Goal: Task Accomplishment & Management: Manage account settings

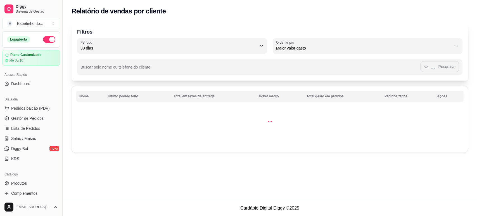
select select "30"
select select "HIGHEST_TOTAL_SPENT_WITH_ORDERS"
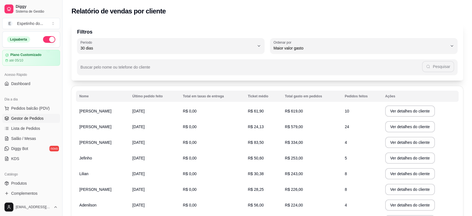
click at [49, 122] on link "Gestor de Pedidos" at bounding box center [31, 118] width 58 height 9
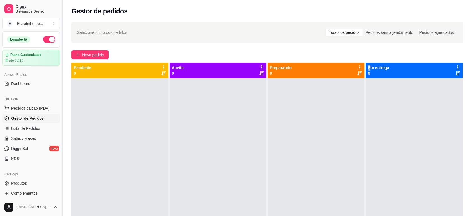
scroll to position [3, 0]
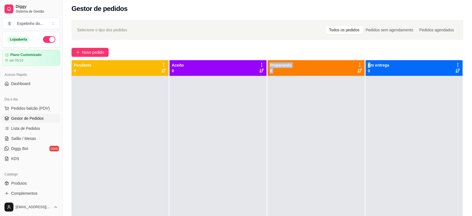
drag, startPoint x: 367, startPoint y: 62, endPoint x: 241, endPoint y: 226, distance: 205.9
click at [241, 213] on html "Diggy Sistema de Gestão E Espetinho do ... Loja aberta Plano Customizado até 05…" at bounding box center [236, 105] width 472 height 216
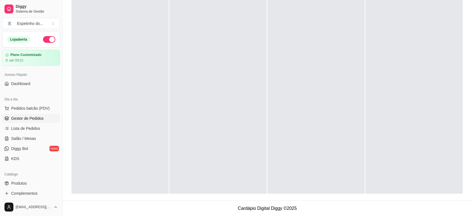
click at [133, 189] on div at bounding box center [120, 101] width 97 height 216
drag, startPoint x: 292, startPoint y: 40, endPoint x: 290, endPoint y: 34, distance: 6.2
click at [290, 34] on div at bounding box center [316, 101] width 97 height 216
drag, startPoint x: 290, startPoint y: 34, endPoint x: 285, endPoint y: 34, distance: 5.6
click at [285, 34] on div at bounding box center [316, 101] width 97 height 216
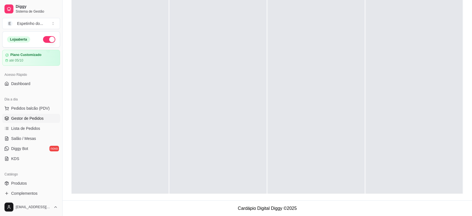
click at [305, 24] on div at bounding box center [316, 101] width 97 height 216
drag, startPoint x: 305, startPoint y: 24, endPoint x: 303, endPoint y: 22, distance: 3.8
click at [303, 22] on div at bounding box center [316, 101] width 97 height 216
click at [311, 16] on div at bounding box center [316, 101] width 97 height 216
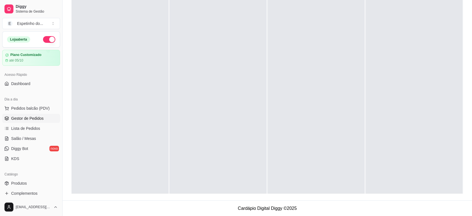
click at [311, 17] on div at bounding box center [316, 101] width 97 height 216
click at [311, 20] on div at bounding box center [316, 101] width 97 height 216
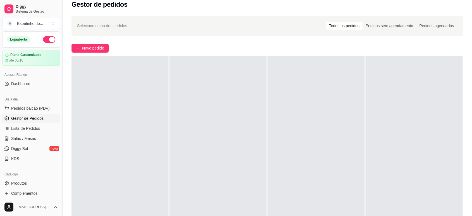
click at [0, 102] on div "Dia a dia Pedidos balcão (PDV) Gestor de Pedidos Lista de Pedidos Salão / Mesas…" at bounding box center [31, 129] width 62 height 73
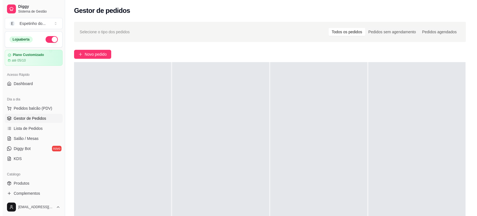
scroll to position [0, 0]
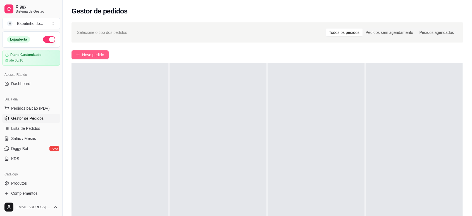
click at [98, 56] on span "Novo pedido" at bounding box center [93, 55] width 22 height 6
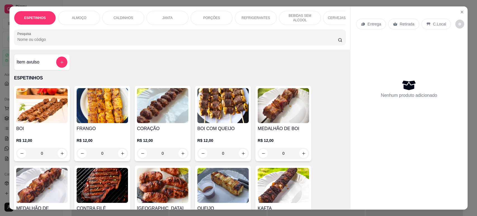
click at [362, 20] on div "Entrega" at bounding box center [371, 24] width 30 height 11
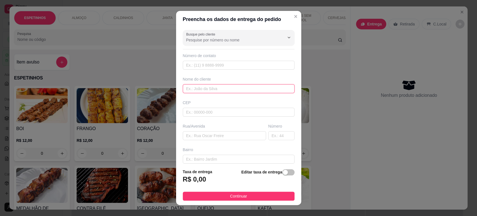
click at [239, 87] on input "text" at bounding box center [239, 88] width 112 height 9
type input "j"
type input "[PERSON_NAME]"
click at [212, 135] on input "text" at bounding box center [224, 135] width 83 height 9
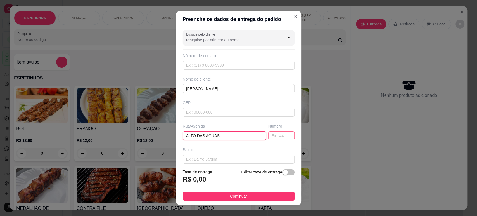
type input "ALTO DAS AGUAS"
click at [271, 136] on input "text" at bounding box center [281, 135] width 26 height 9
type input "80"
click at [216, 196] on button "Continuar" at bounding box center [239, 195] width 112 height 9
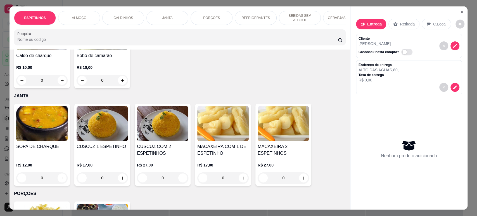
scroll to position [466, 0]
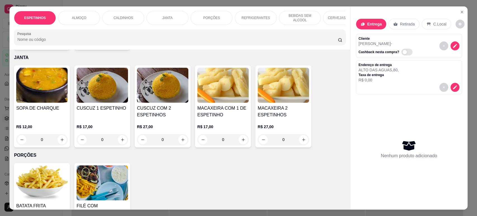
click at [48, 100] on img at bounding box center [41, 85] width 51 height 35
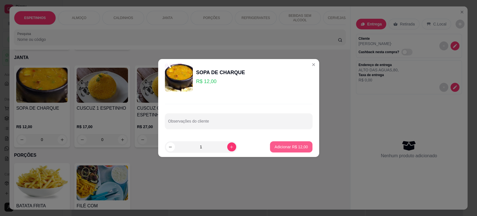
click at [274, 145] on p "Adicionar R$ 12,00" at bounding box center [290, 147] width 33 height 6
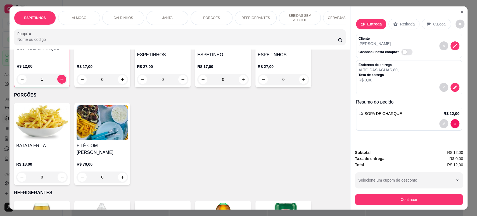
scroll to position [528, 0]
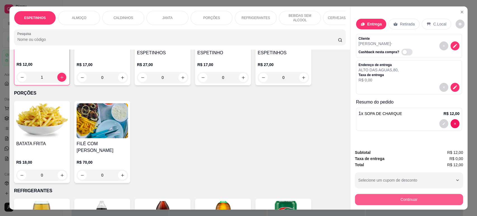
click at [363, 199] on button "Continuar" at bounding box center [409, 199] width 108 height 11
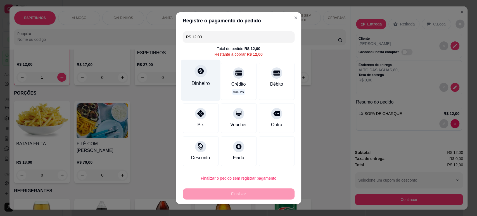
click at [192, 78] on div "Dinheiro" at bounding box center [200, 80] width 39 height 41
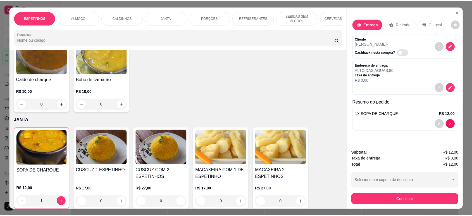
scroll to position [435, 0]
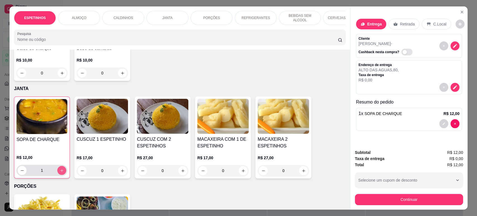
click at [58, 166] on button "increase-product-quantity" at bounding box center [61, 170] width 9 height 9
type input "2"
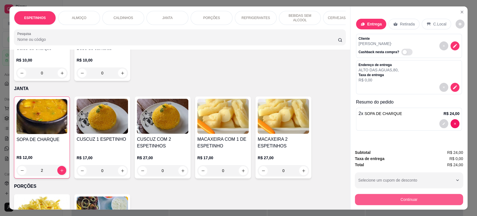
click at [367, 197] on button "Continuar" at bounding box center [409, 199] width 108 height 11
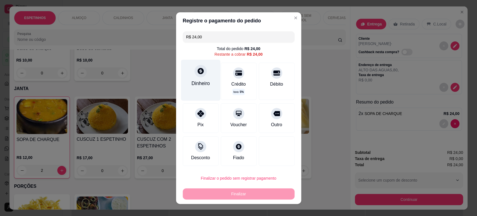
click at [195, 85] on div "Dinheiro" at bounding box center [200, 82] width 18 height 7
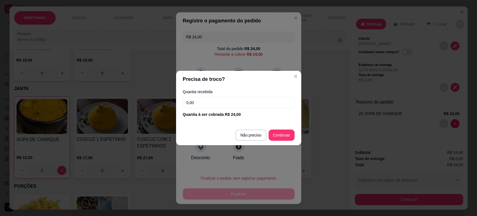
click at [233, 101] on input "0,00" at bounding box center [239, 102] width 112 height 11
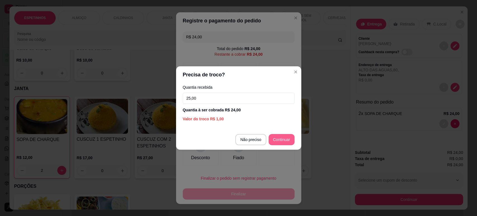
type input "25,00"
type input "R$ 0,00"
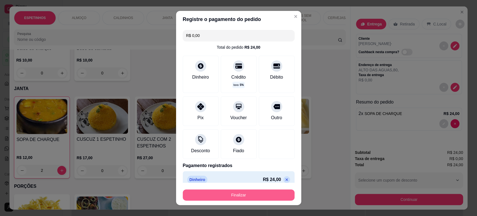
click at [235, 195] on button "Finalizar" at bounding box center [239, 194] width 112 height 11
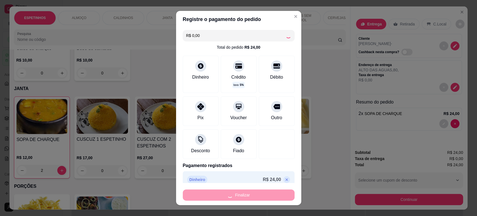
type input "0"
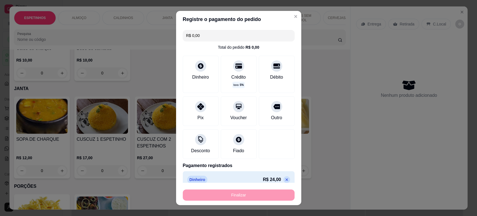
type input "-R$ 24,00"
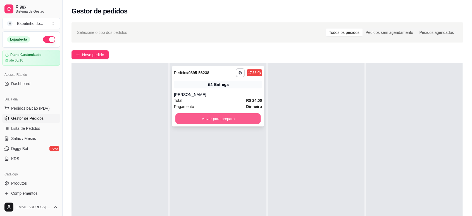
click at [204, 117] on button "Mover para preparo" at bounding box center [219, 118] width 86 height 11
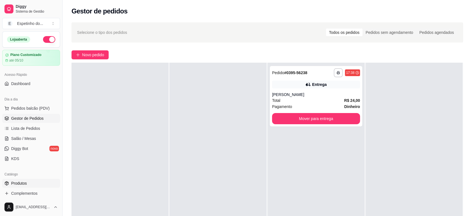
click at [15, 181] on span "Produtos" at bounding box center [19, 183] width 16 height 6
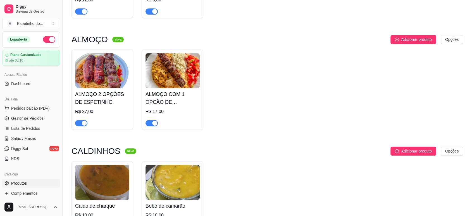
scroll to position [304, 0]
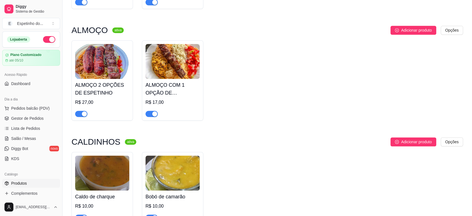
click at [149, 112] on span "button" at bounding box center [152, 114] width 12 height 6
click at [77, 112] on span "button" at bounding box center [81, 114] width 12 height 6
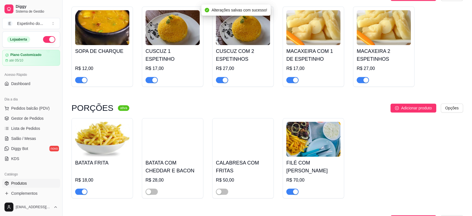
scroll to position [584, 0]
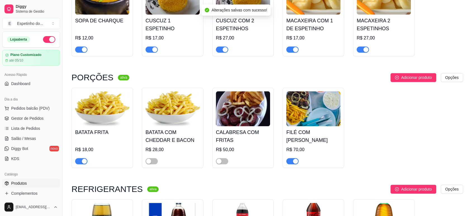
click at [75, 159] on div at bounding box center [81, 160] width 12 height 7
click at [81, 161] on button "button" at bounding box center [81, 161] width 12 height 6
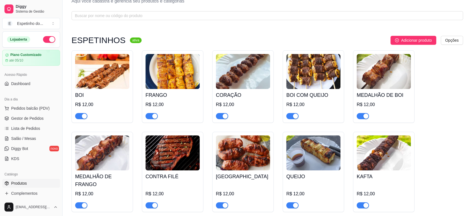
scroll to position [31, 0]
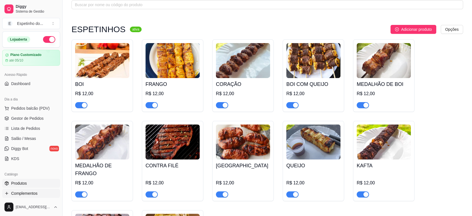
click at [13, 196] on link "Complementos" at bounding box center [31, 193] width 58 height 9
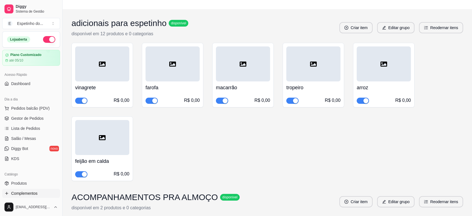
scroll to position [62, 0]
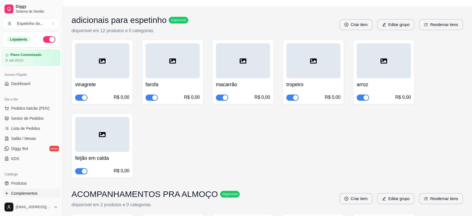
click at [222, 97] on button "button" at bounding box center [222, 97] width 12 height 6
click at [290, 98] on span "button" at bounding box center [292, 97] width 12 height 6
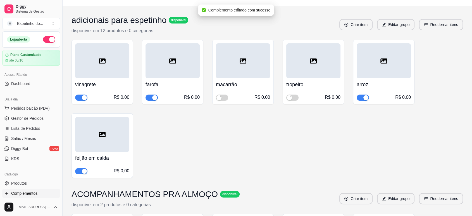
click at [360, 96] on span "button" at bounding box center [363, 97] width 12 height 6
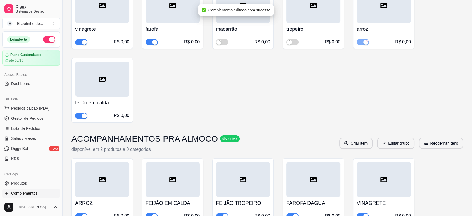
scroll to position [124, 0]
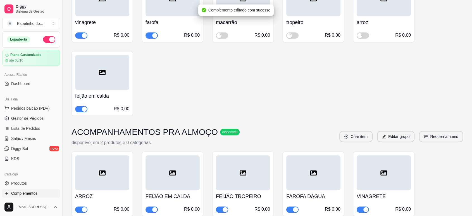
click at [78, 107] on span "button" at bounding box center [81, 109] width 12 height 6
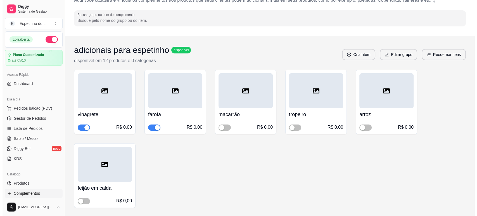
scroll to position [0, 0]
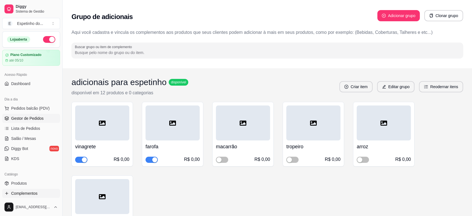
click at [38, 120] on span "Gestor de Pedidos" at bounding box center [27, 118] width 32 height 6
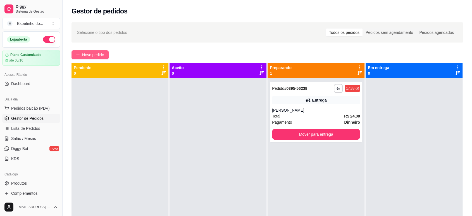
click at [86, 53] on span "Novo pedido" at bounding box center [93, 55] width 22 height 6
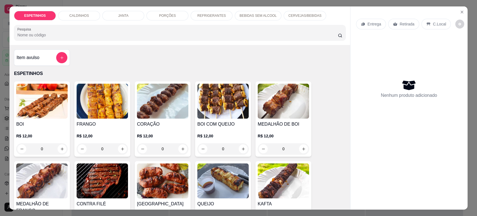
click at [364, 24] on div "Entrega" at bounding box center [371, 24] width 30 height 11
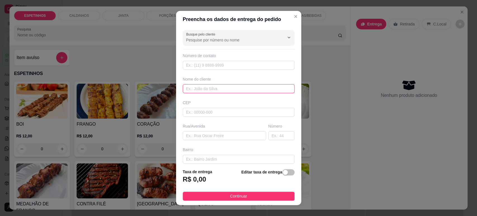
click at [196, 87] on input "text" at bounding box center [239, 88] width 112 height 9
type input "[PERSON_NAME]"
click at [207, 137] on input "text" at bounding box center [224, 135] width 83 height 9
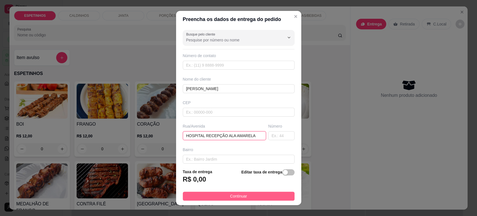
type input "HOSPITAL RECEPÇÃO ALA AMARELA"
click at [223, 195] on button "Continuar" at bounding box center [239, 195] width 112 height 9
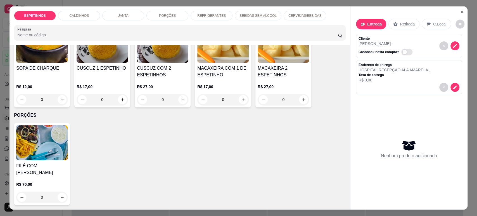
scroll to position [342, 0]
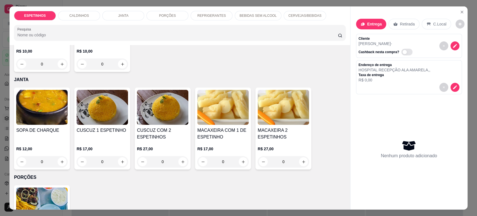
click at [216, 113] on img at bounding box center [222, 107] width 51 height 35
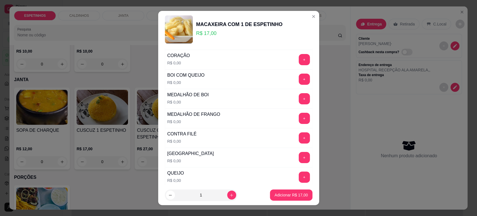
scroll to position [62, 0]
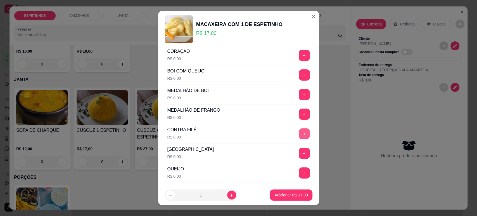
click at [299, 129] on button "+" at bounding box center [304, 133] width 11 height 11
click at [277, 195] on p "Adicionar R$ 17,00" at bounding box center [290, 195] width 33 height 6
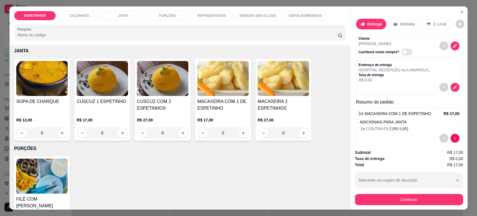
scroll to position [373, 0]
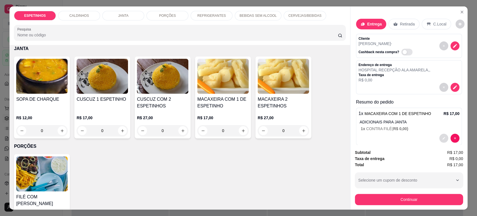
click at [439, 136] on button "decrease-product-quantity" at bounding box center [443, 138] width 9 height 9
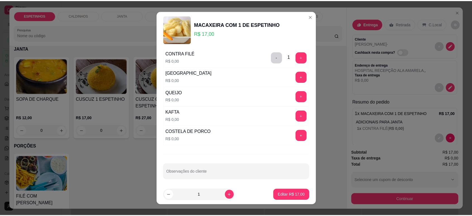
scroll to position [139, 0]
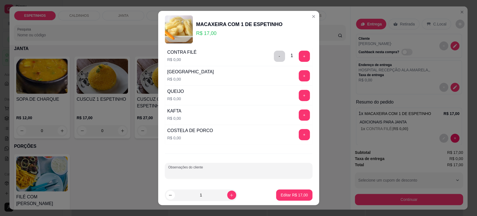
click at [189, 172] on input "Observações do cliente" at bounding box center [238, 173] width 141 height 6
type input "ADICIONAR VINAGRETE"
click at [283, 194] on p "Editar R$ 17,00" at bounding box center [294, 195] width 27 height 6
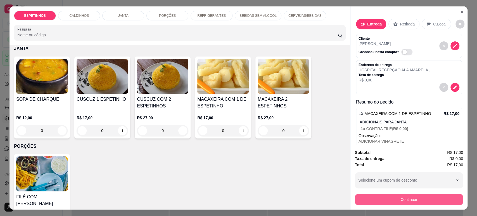
click at [368, 198] on button "Continuar" at bounding box center [409, 199] width 108 height 11
click at [391, 202] on button "Continuar" at bounding box center [409, 199] width 105 height 11
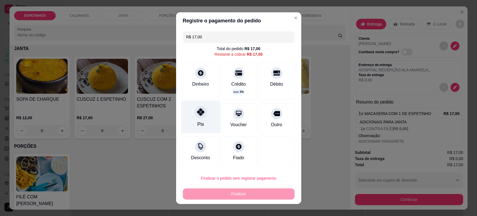
click at [198, 118] on div at bounding box center [201, 112] width 12 height 12
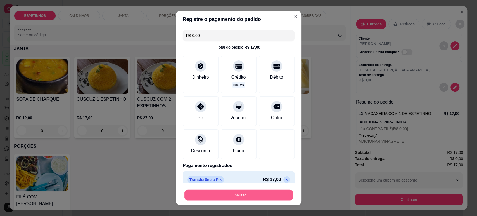
click at [207, 195] on button "Finalizar" at bounding box center [238, 194] width 108 height 11
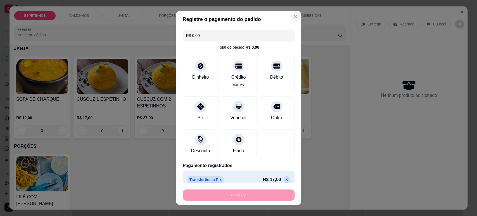
type input "-R$ 17,00"
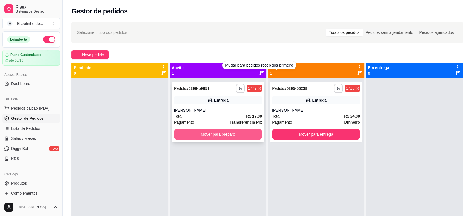
click at [197, 140] on div "**********" at bounding box center [218, 112] width 93 height 60
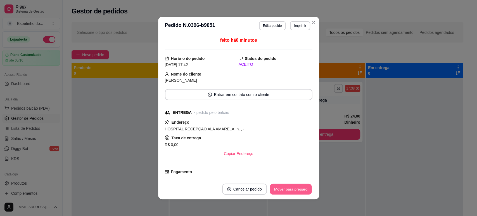
click at [276, 188] on button "Mover para preparo" at bounding box center [291, 189] width 42 height 11
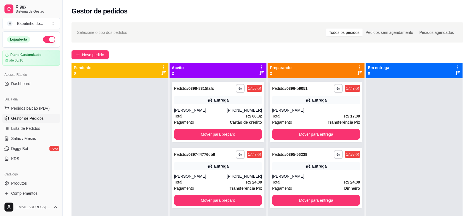
drag, startPoint x: 312, startPoint y: 20, endPoint x: 0, endPoint y: 16, distance: 312.5
click at [311, 20] on div "**********" at bounding box center [268, 152] width 410 height 266
click at [221, 133] on button "Mover para preparo" at bounding box center [219, 134] width 86 height 11
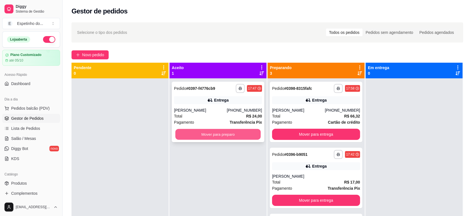
click at [214, 134] on button "Mover para preparo" at bounding box center [219, 134] width 86 height 11
